Goal: Information Seeking & Learning: Learn about a topic

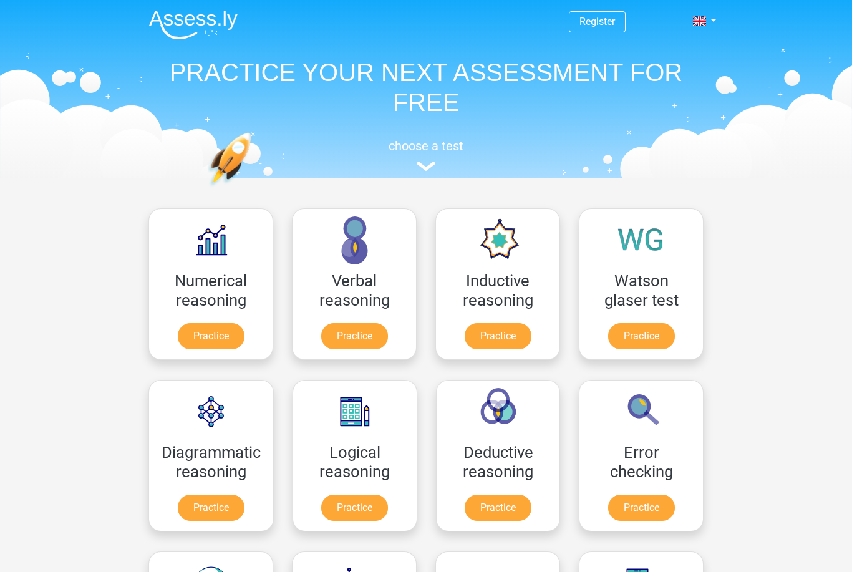
click at [368, 337] on link "Practice" at bounding box center [354, 336] width 67 height 26
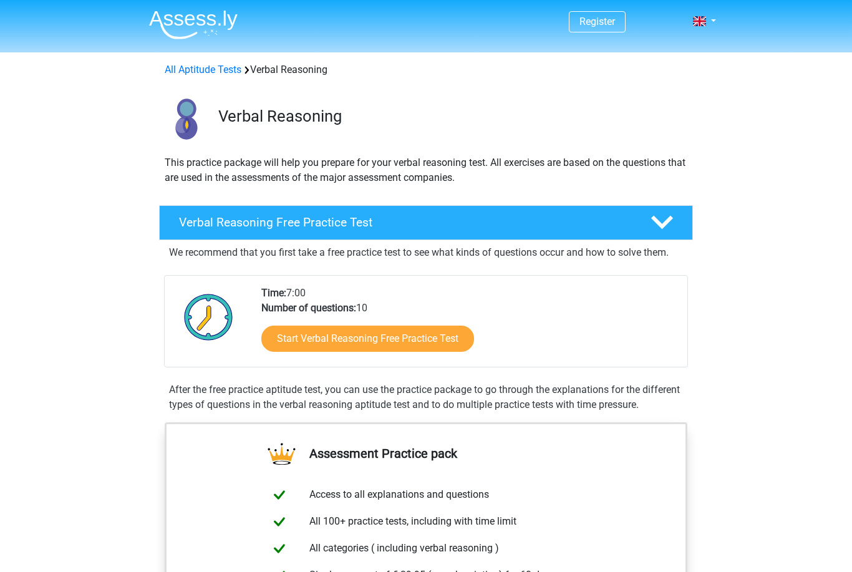
click at [433, 339] on link "Start Verbal Reasoning Free Practice Test" at bounding box center [367, 338] width 213 height 26
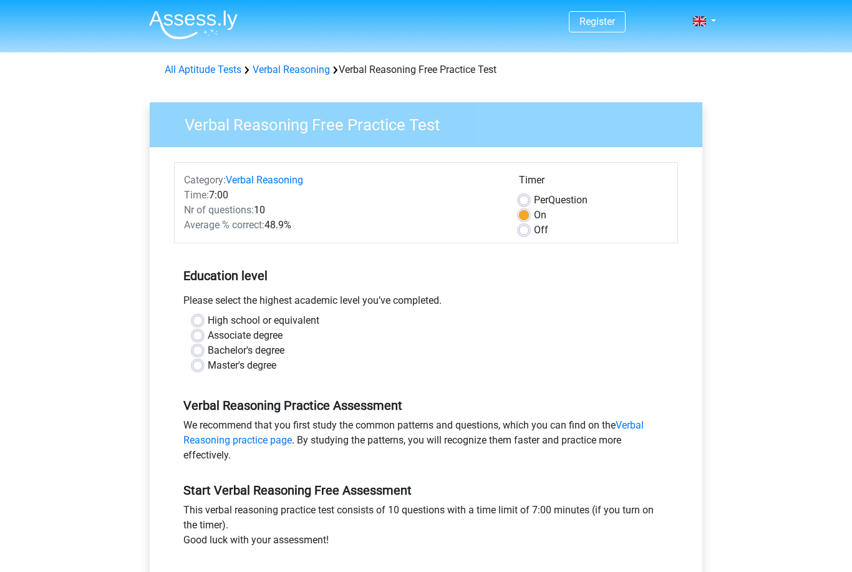
click at [208, 322] on label "High school or equivalent" at bounding box center [264, 320] width 112 height 15
click at [201, 322] on input "High school or equivalent" at bounding box center [198, 319] width 10 height 12
radio input "true"
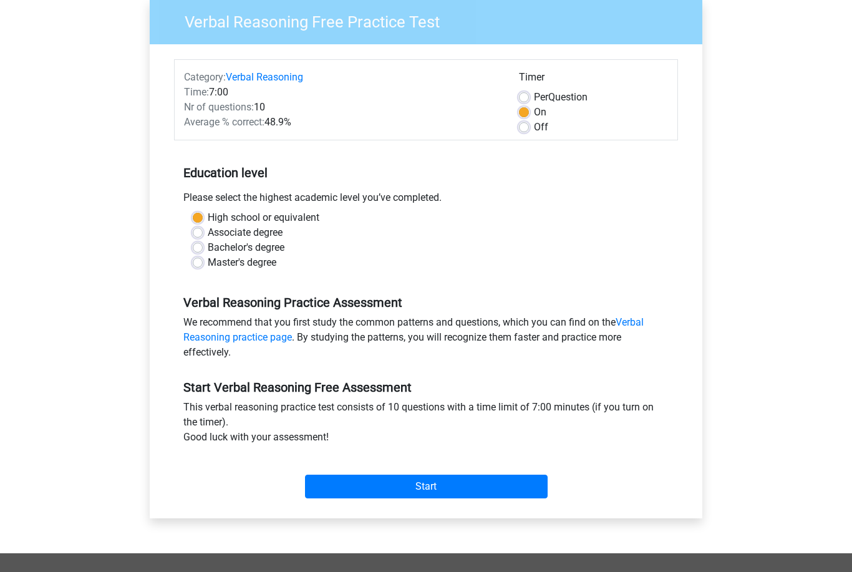
scroll to position [120, 0]
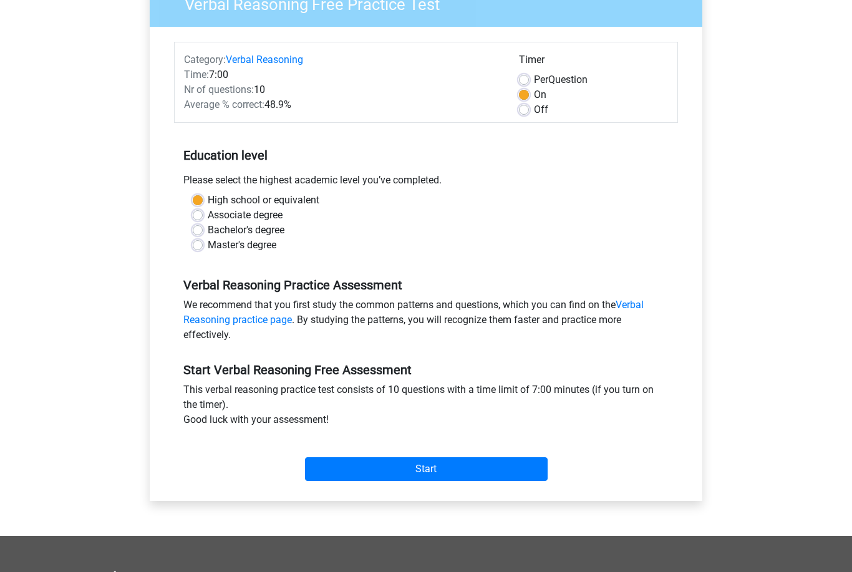
click at [465, 475] on input "Start" at bounding box center [426, 470] width 243 height 24
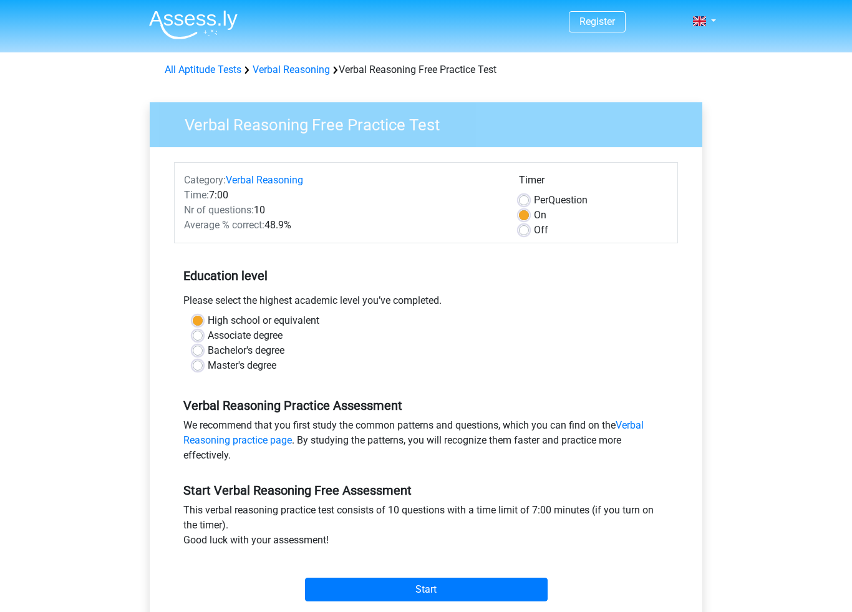
scroll to position [140, 0]
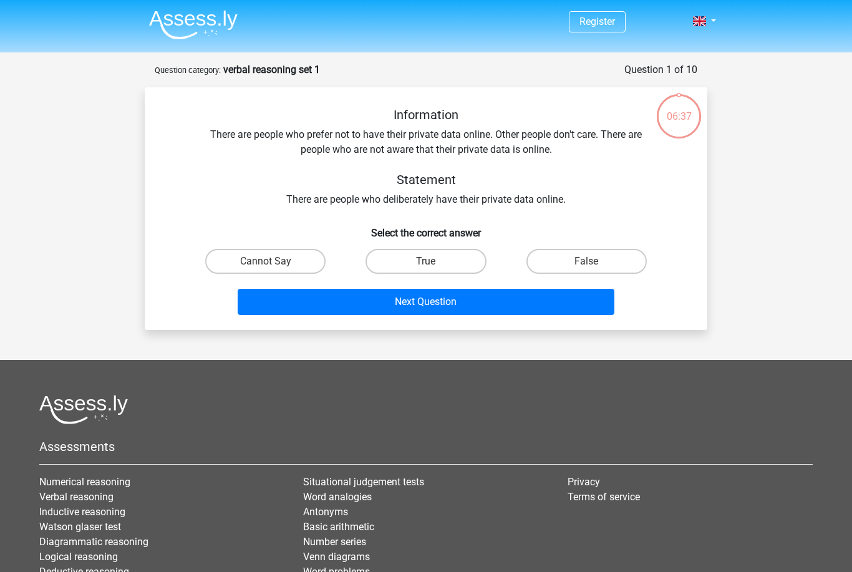
click at [613, 264] on label "False" at bounding box center [586, 261] width 120 height 25
click at [594, 264] on input "False" at bounding box center [590, 265] width 8 height 8
radio input "true"
click at [449, 304] on button "Next Question" at bounding box center [426, 302] width 377 height 26
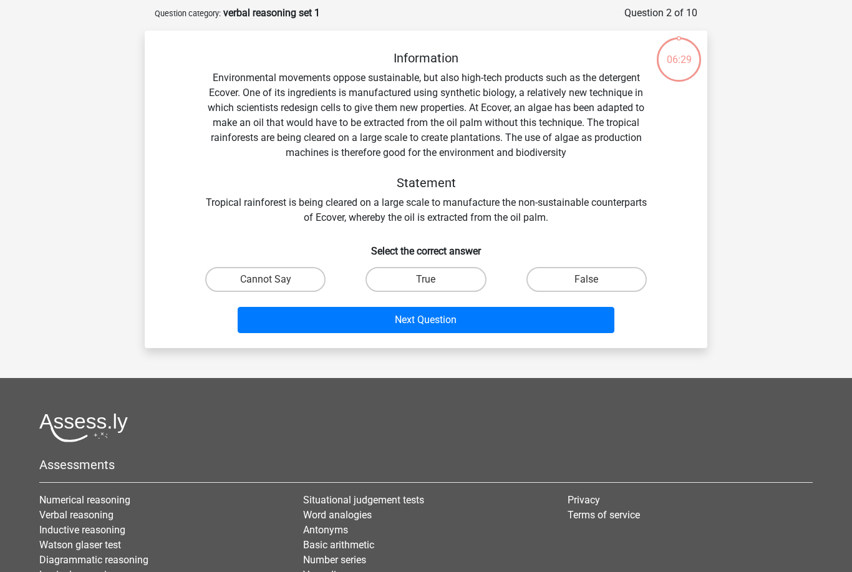
scroll to position [62, 0]
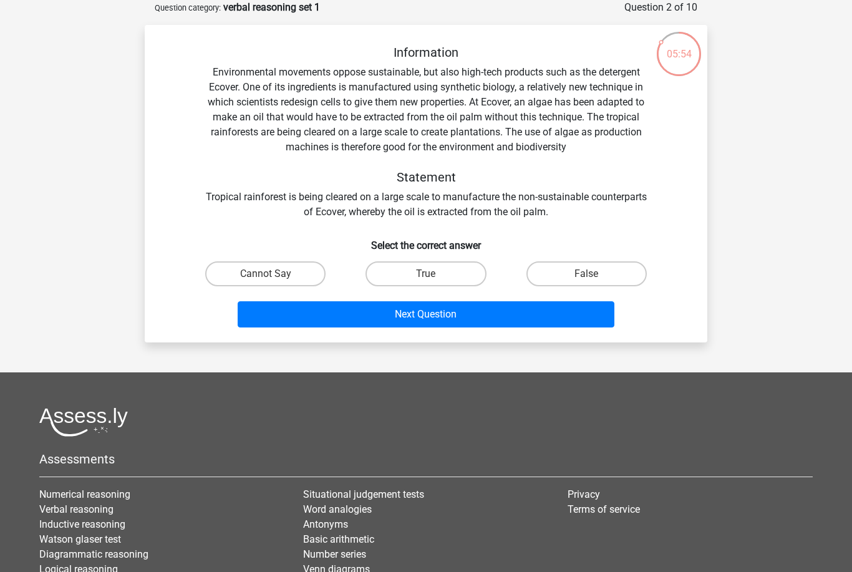
click at [451, 276] on label "True" at bounding box center [425, 273] width 120 height 25
click at [434, 276] on input "True" at bounding box center [430, 278] width 8 height 8
radio input "true"
click at [469, 315] on button "Next Question" at bounding box center [426, 314] width 377 height 26
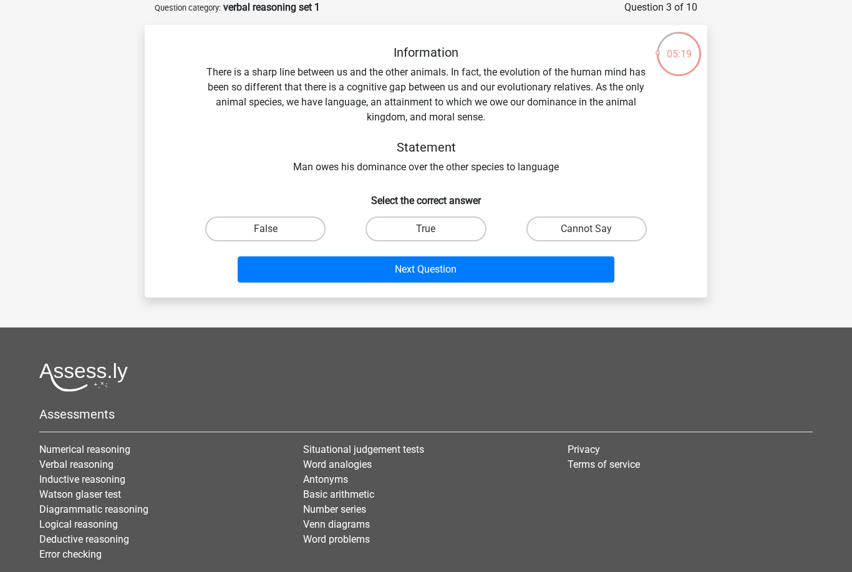
click at [285, 226] on label "False" at bounding box center [265, 228] width 120 height 25
click at [274, 229] on input "False" at bounding box center [270, 233] width 8 height 8
radio input "true"
click at [448, 276] on button "Next Question" at bounding box center [426, 269] width 377 height 26
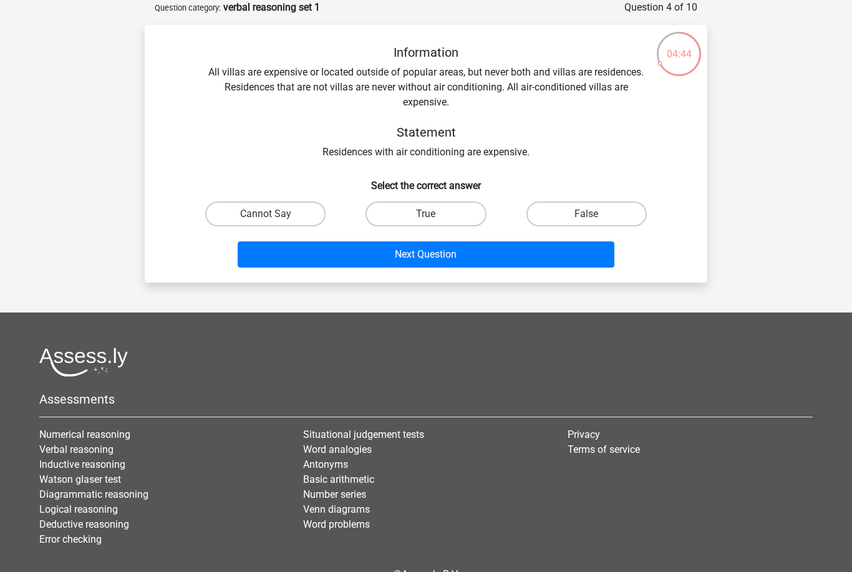
click at [453, 214] on label "True" at bounding box center [425, 213] width 120 height 25
click at [434, 214] on input "True" at bounding box center [430, 218] width 8 height 8
radio input "true"
click at [450, 255] on button "Next Question" at bounding box center [426, 254] width 377 height 26
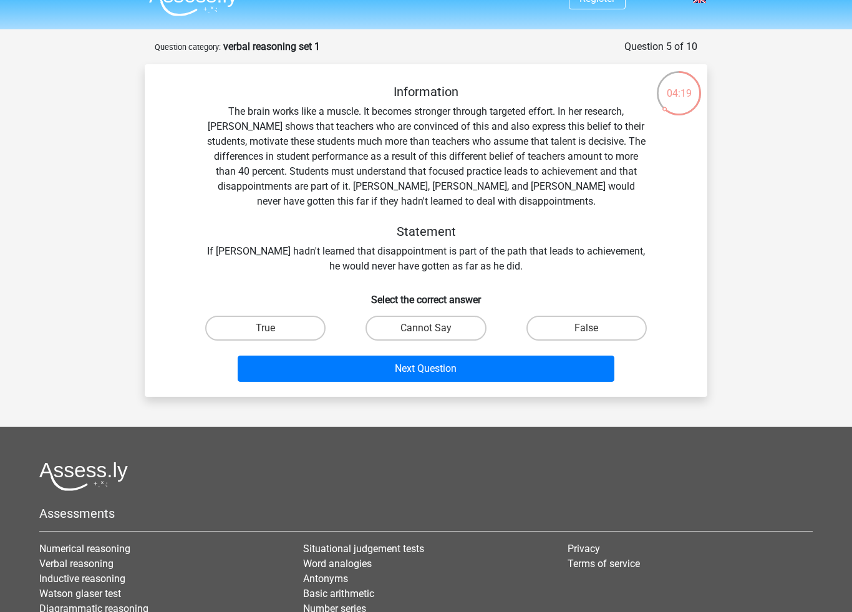
scroll to position [22, 0]
click at [456, 324] on label "Cannot Say" at bounding box center [425, 328] width 120 height 25
click at [434, 329] on input "Cannot Say" at bounding box center [430, 333] width 8 height 8
radio input "true"
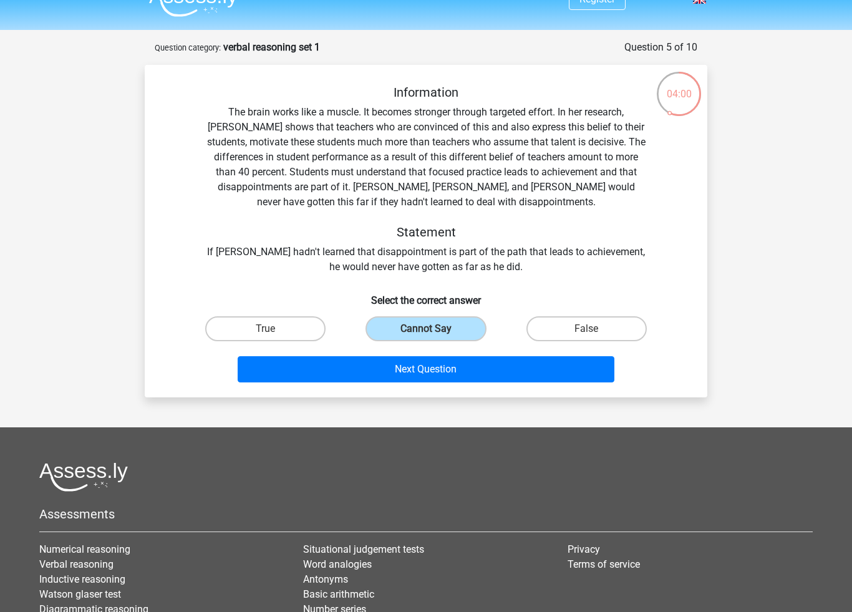
click at [447, 372] on button "Next Question" at bounding box center [426, 369] width 377 height 26
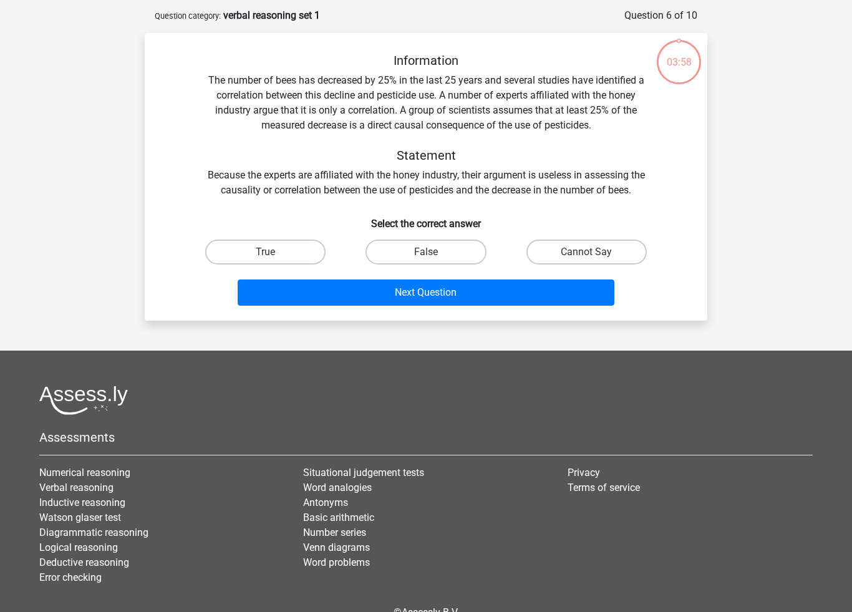
scroll to position [62, 0]
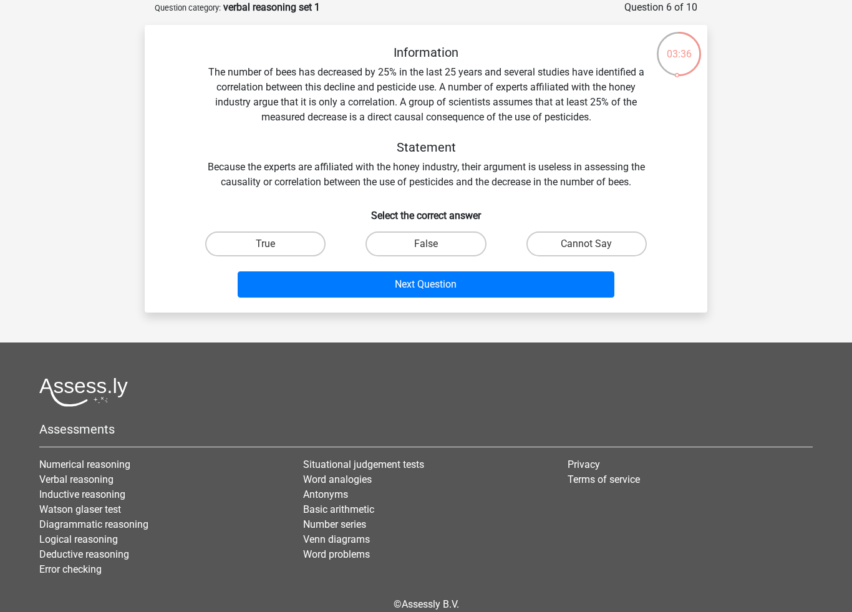
click at [444, 241] on label "False" at bounding box center [425, 243] width 120 height 25
click at [434, 244] on input "False" at bounding box center [430, 248] width 8 height 8
radio input "true"
click at [453, 291] on button "Next Question" at bounding box center [426, 284] width 377 height 26
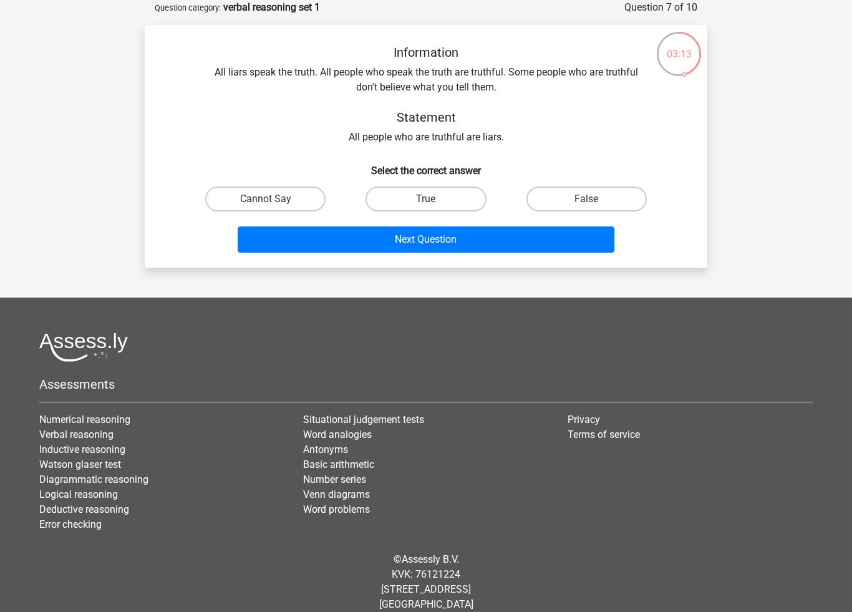
click at [603, 201] on label "False" at bounding box center [586, 198] width 120 height 25
click at [594, 201] on input "False" at bounding box center [590, 203] width 8 height 8
radio input "true"
click at [459, 245] on button "Next Question" at bounding box center [426, 239] width 377 height 26
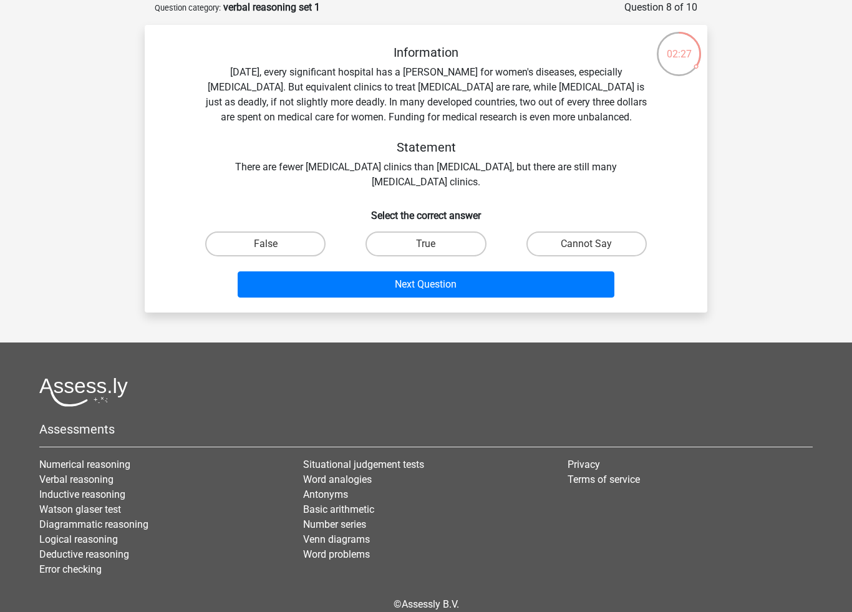
click at [459, 243] on label "True" at bounding box center [425, 243] width 120 height 25
click at [434, 244] on input "True" at bounding box center [430, 248] width 8 height 8
radio input "true"
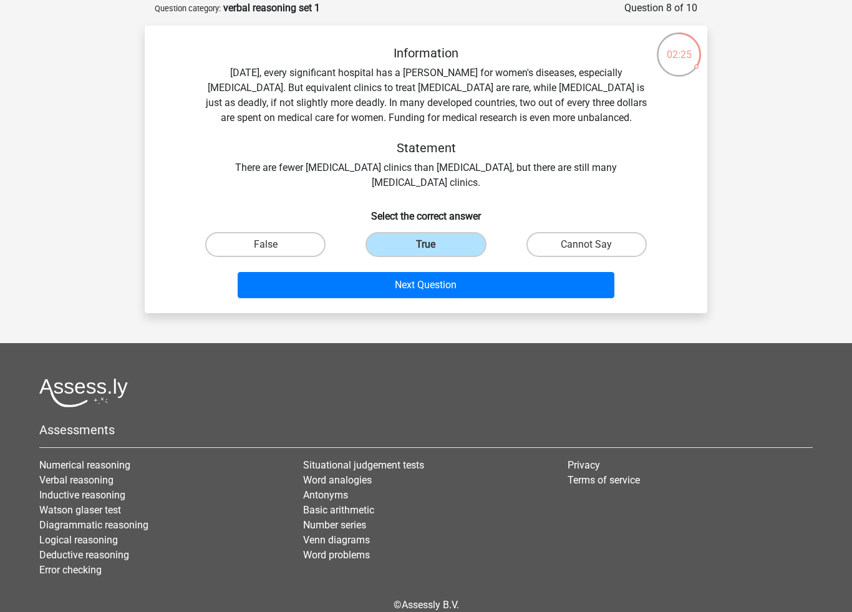
click at [430, 284] on button "Next Question" at bounding box center [426, 285] width 377 height 26
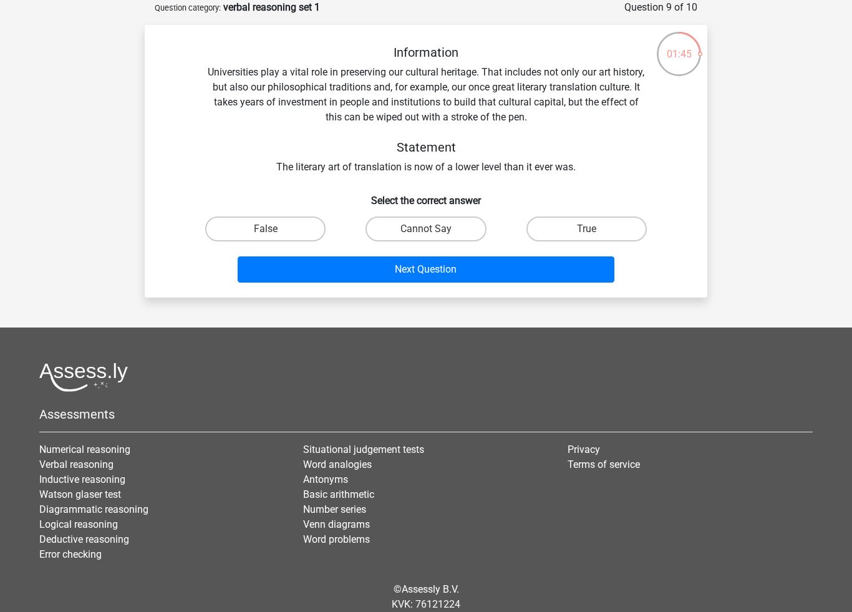
scroll to position [59, 0]
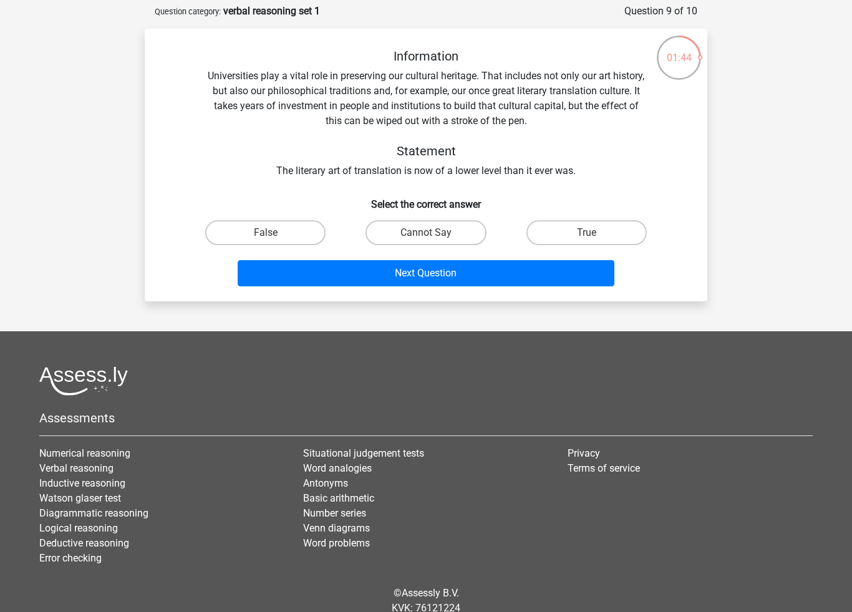
click at [262, 236] on label "False" at bounding box center [265, 232] width 120 height 25
click at [266, 236] on input "False" at bounding box center [270, 237] width 8 height 8
radio input "true"
click at [438, 277] on button "Next Question" at bounding box center [426, 273] width 377 height 26
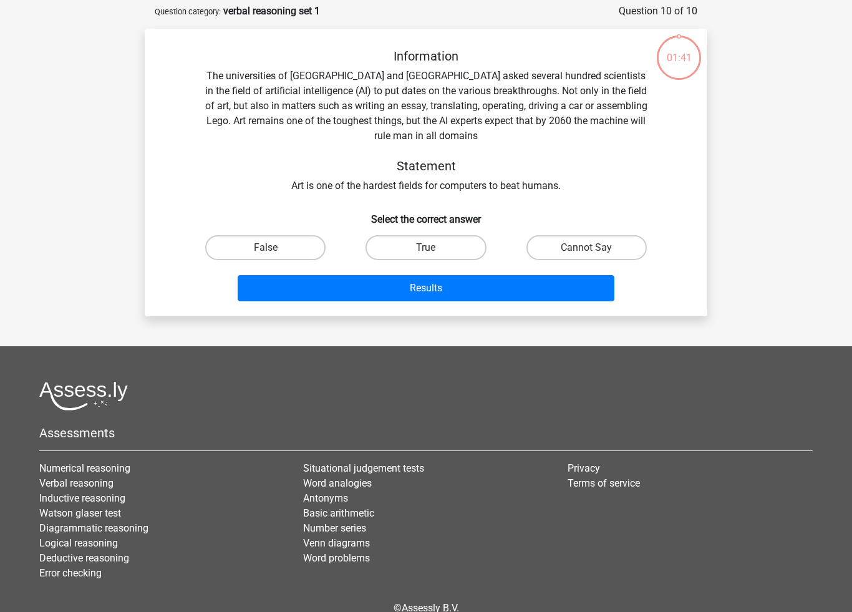
scroll to position [62, 0]
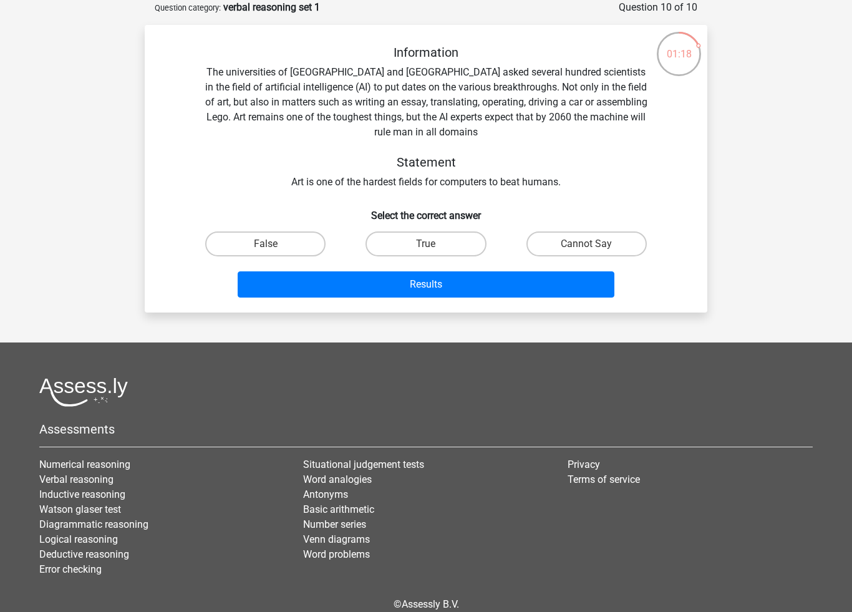
click at [436, 239] on label "True" at bounding box center [425, 243] width 120 height 25
click at [434, 244] on input "True" at bounding box center [430, 248] width 8 height 8
radio input "true"
click at [456, 291] on button "Results" at bounding box center [426, 284] width 377 height 26
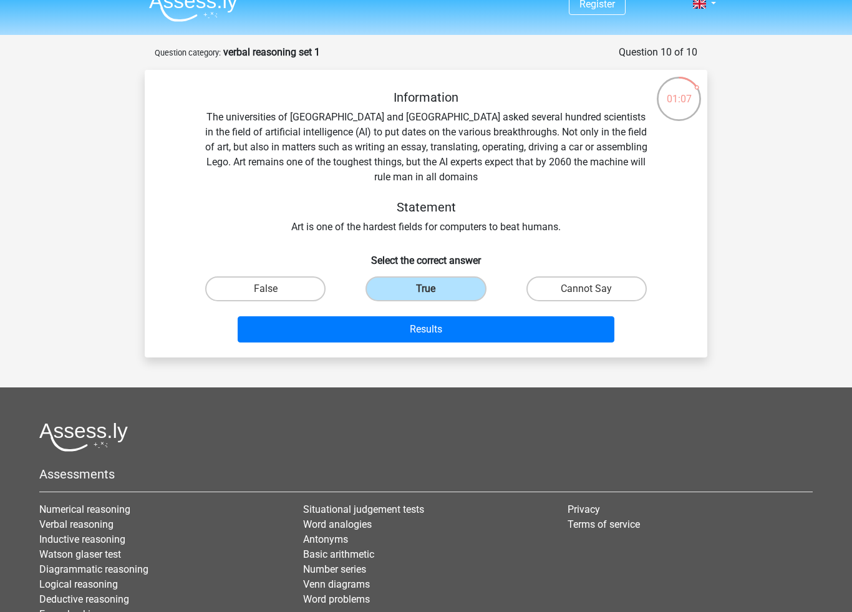
scroll to position [0, 0]
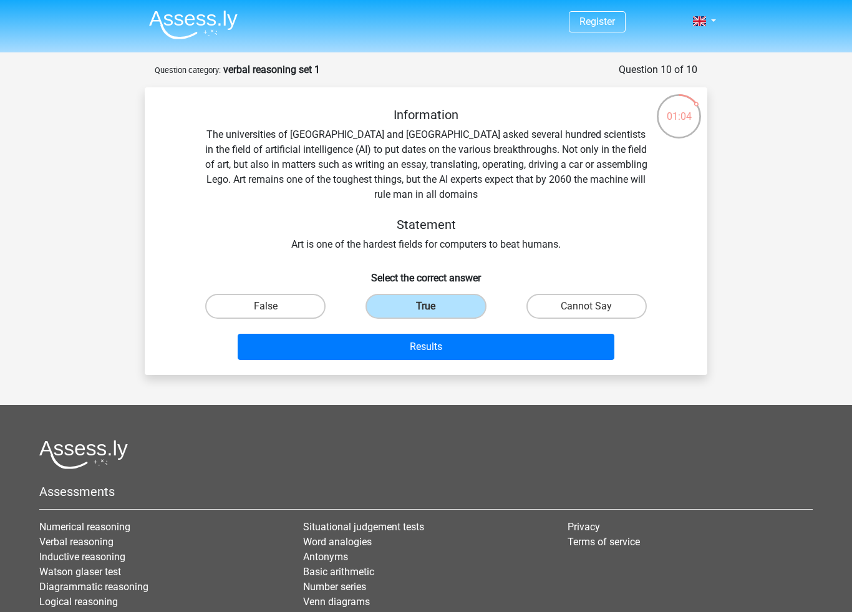
click at [55, 140] on div "Register Nederlands English" at bounding box center [426, 367] width 852 height 734
click at [52, 127] on div "Register Nederlands English" at bounding box center [426, 367] width 852 height 734
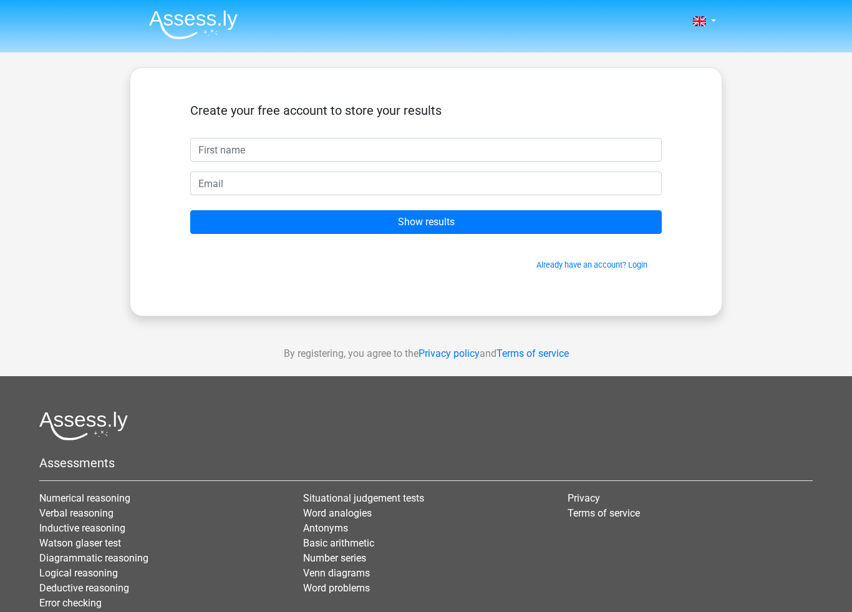
click at [460, 225] on input "Show results" at bounding box center [425, 222] width 471 height 24
click at [756, 218] on div "Nederlands English" at bounding box center [426, 352] width 852 height 705
